Goal: Information Seeking & Learning: Compare options

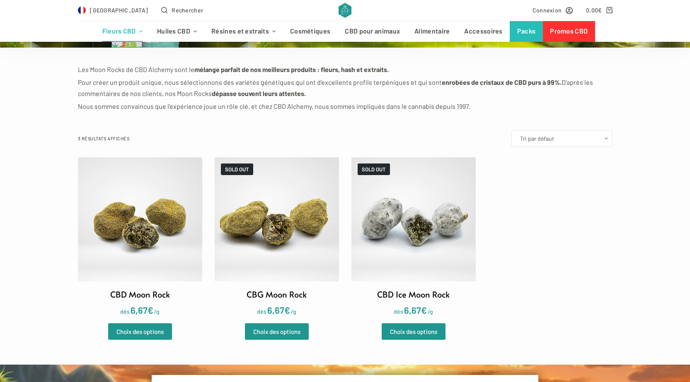
scroll to position [207, 0]
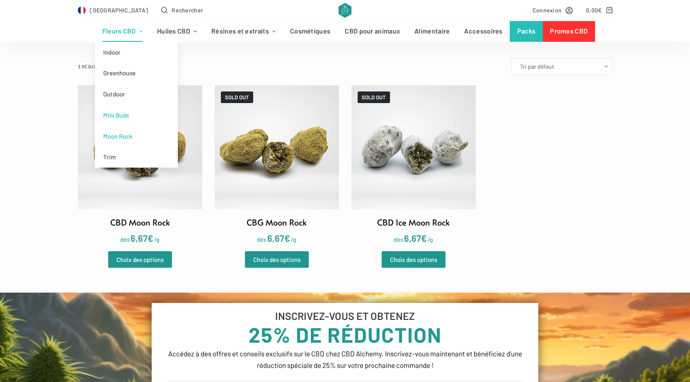
click at [123, 115] on link "Mini Buds" at bounding box center [136, 115] width 83 height 21
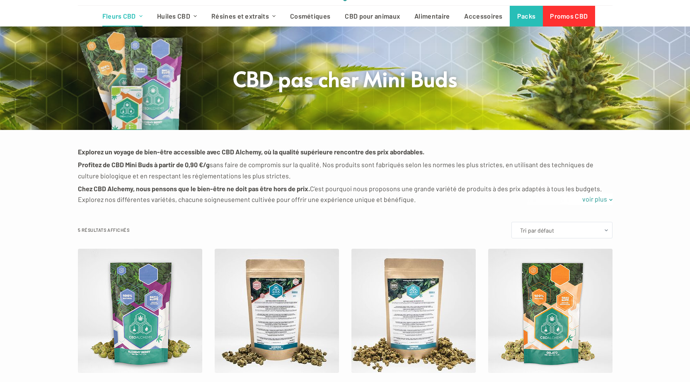
scroll to position [207, 0]
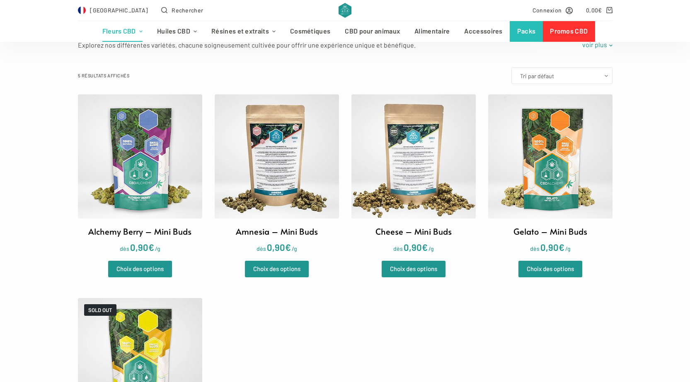
click at [136, 164] on img at bounding box center [140, 156] width 124 height 124
click at [530, 189] on img at bounding box center [550, 156] width 124 height 124
click at [228, 56] on link "Résines CBD" at bounding box center [245, 52] width 83 height 21
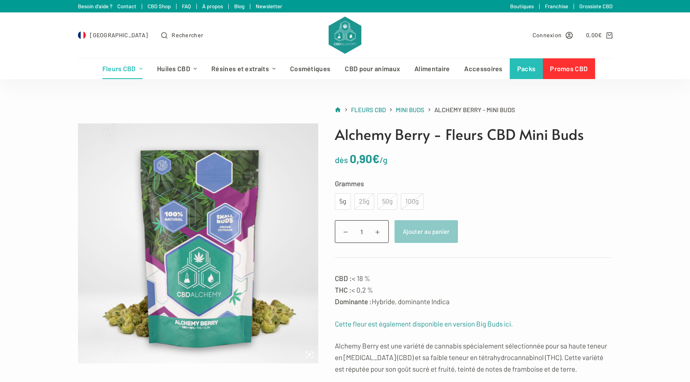
click at [363, 201] on div "25g" at bounding box center [364, 201] width 20 height 17
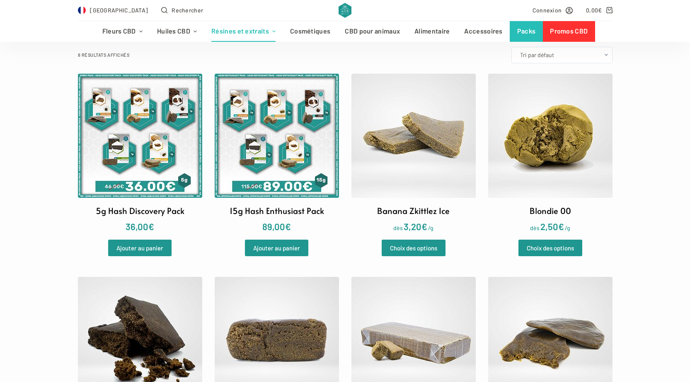
scroll to position [207, 0]
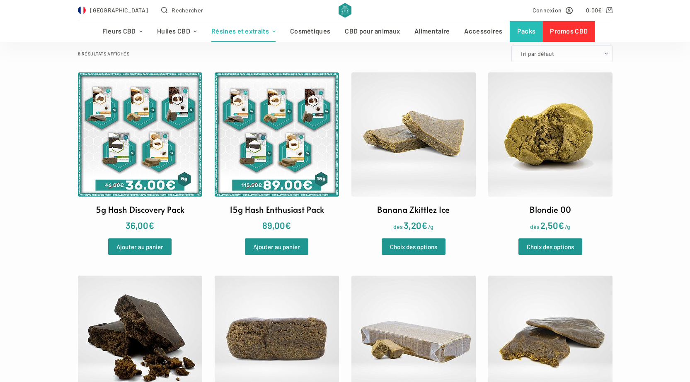
click at [416, 172] on img at bounding box center [413, 134] width 124 height 124
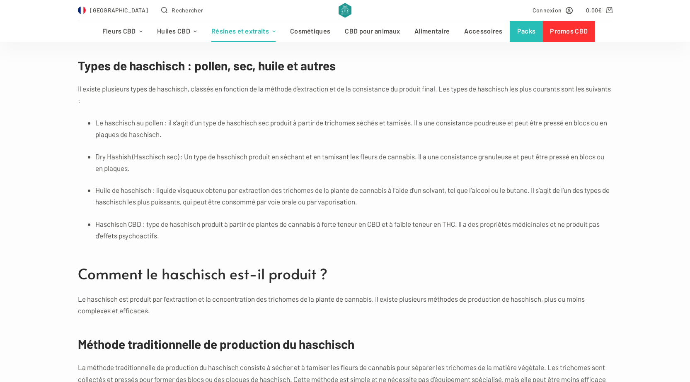
scroll to position [911, 0]
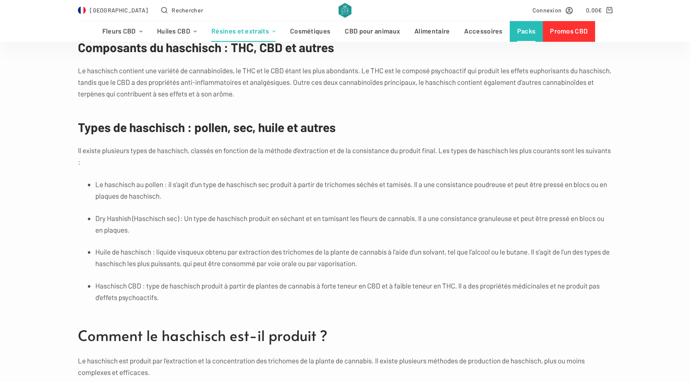
click at [510, 36] on link "Packs" at bounding box center [526, 31] width 33 height 21
